Goal: Information Seeking & Learning: Learn about a topic

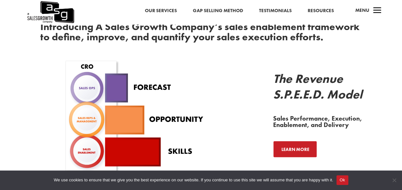
scroll to position [416, 0]
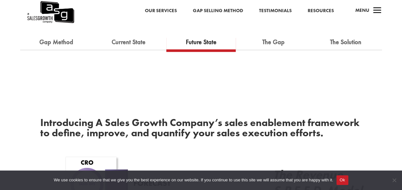
click at [158, 12] on link "Our Services" at bounding box center [161, 11] width 32 height 8
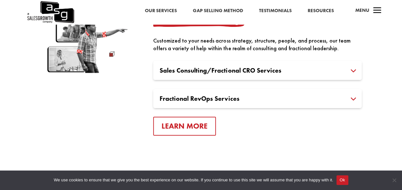
scroll to position [1216, 0]
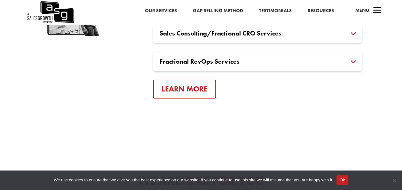
click at [372, 12] on span "a" at bounding box center [377, 10] width 13 height 13
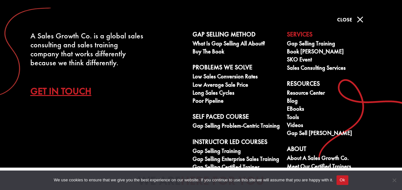
scroll to position [0, 0]
click at [310, 67] on link "Sales Consulting Services" at bounding box center [330, 69] width 87 height 8
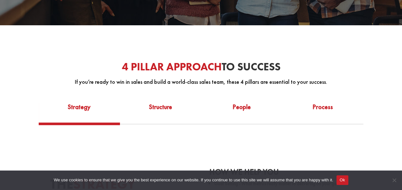
scroll to position [192, 0]
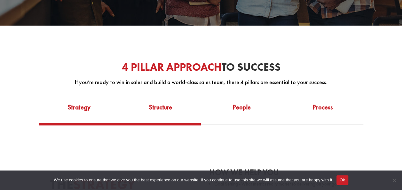
click at [172, 107] on link "Structure" at bounding box center [160, 111] width 81 height 22
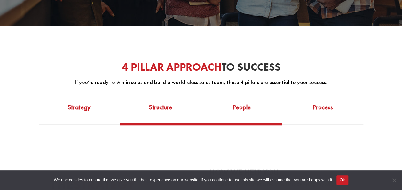
click at [248, 113] on link "People" at bounding box center [241, 111] width 81 height 22
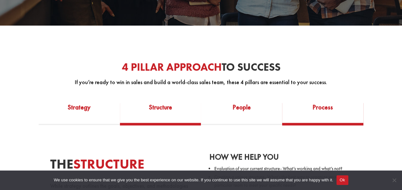
click at [286, 110] on link "Process" at bounding box center [322, 111] width 81 height 22
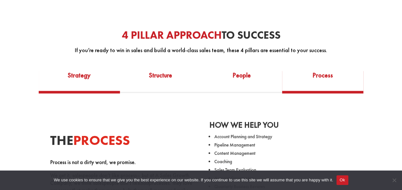
click at [79, 80] on link "Strategy" at bounding box center [79, 79] width 81 height 22
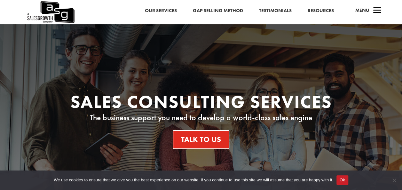
click at [378, 7] on span "a" at bounding box center [377, 10] width 13 height 13
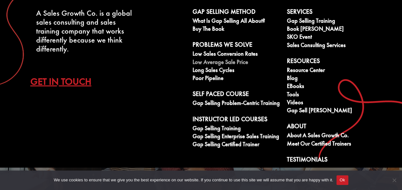
scroll to position [41, 0]
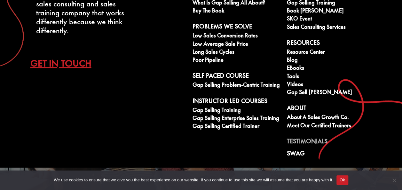
click at [299, 138] on link "Testimonials" at bounding box center [330, 143] width 87 height 10
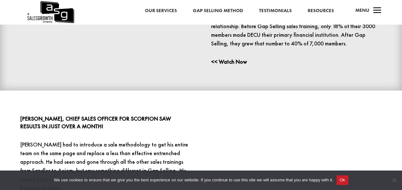
scroll to position [416, 0]
